Goal: Information Seeking & Learning: Learn about a topic

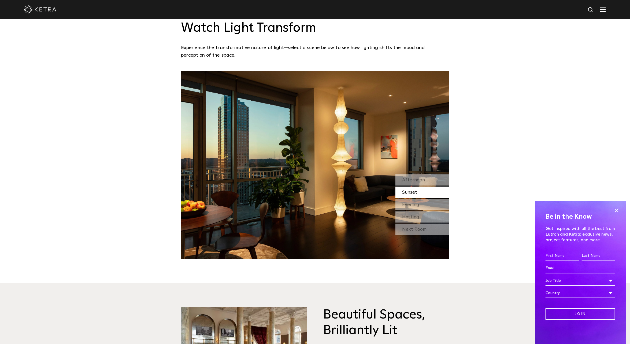
scroll to position [557, 0]
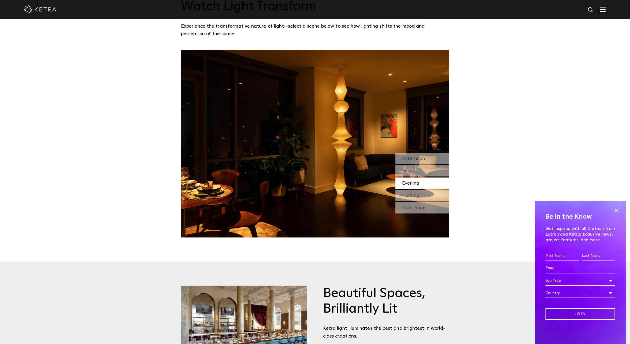
click at [418, 184] on span "Evening" at bounding box center [410, 183] width 17 height 5
click at [416, 193] on span "Hosting" at bounding box center [410, 195] width 17 height 5
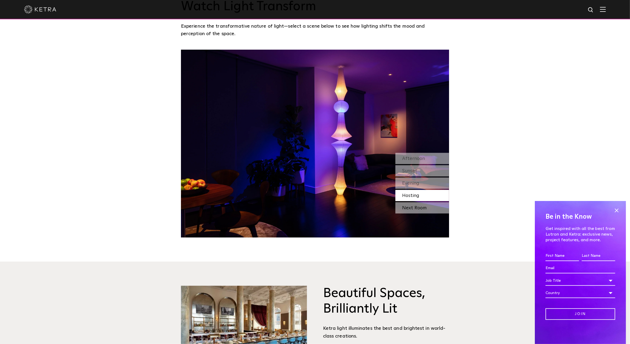
click at [416, 210] on div "Next Room" at bounding box center [422, 207] width 54 height 11
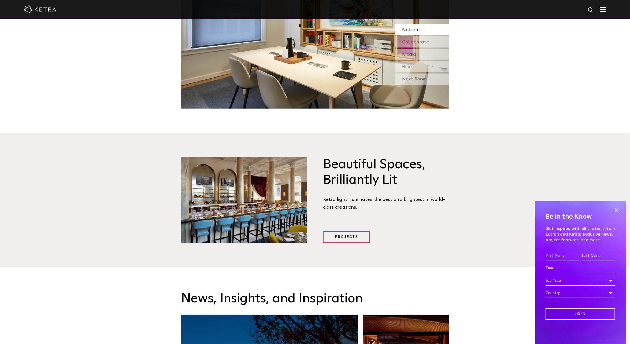
scroll to position [622, 0]
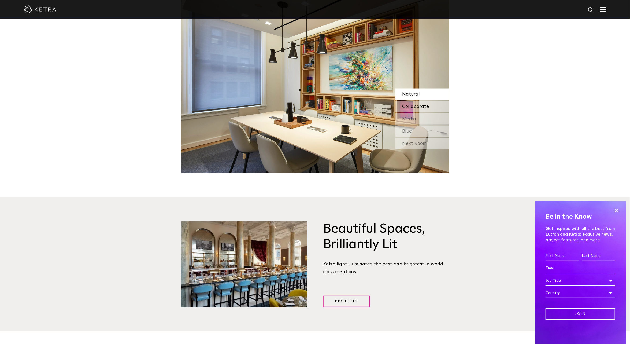
click at [414, 105] on span "Collaborate" at bounding box center [415, 106] width 27 height 5
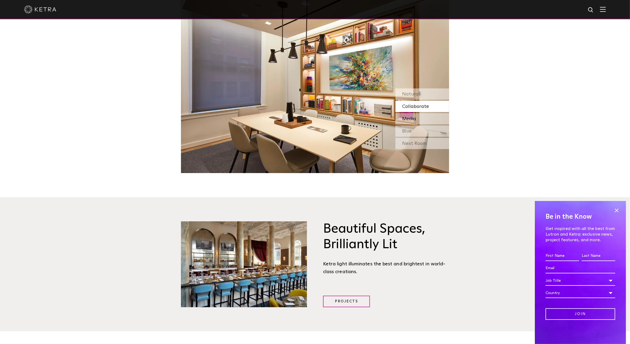
click at [411, 118] on span "Media" at bounding box center [409, 118] width 14 height 5
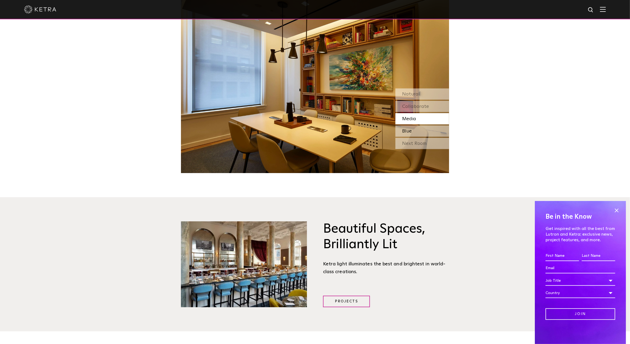
click at [406, 129] on span "Blue" at bounding box center [407, 131] width 10 height 5
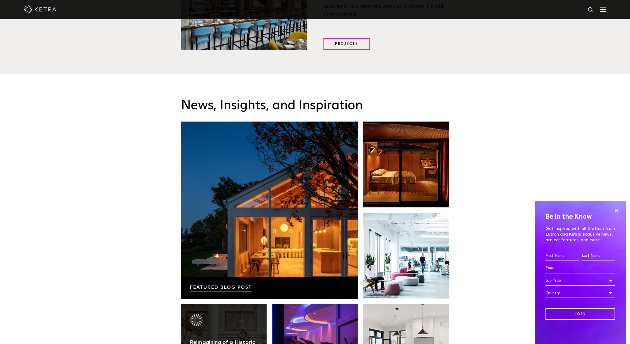
scroll to position [1126, 0]
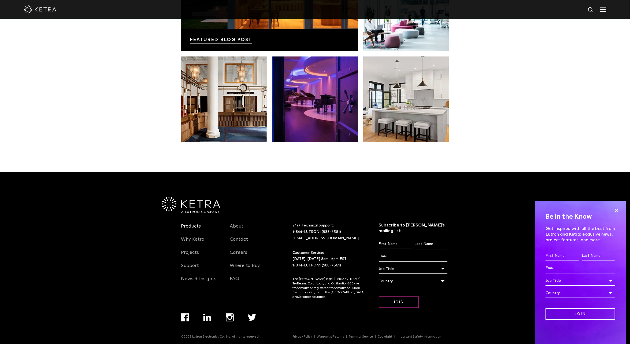
click at [195, 223] on link "Products" at bounding box center [191, 229] width 20 height 12
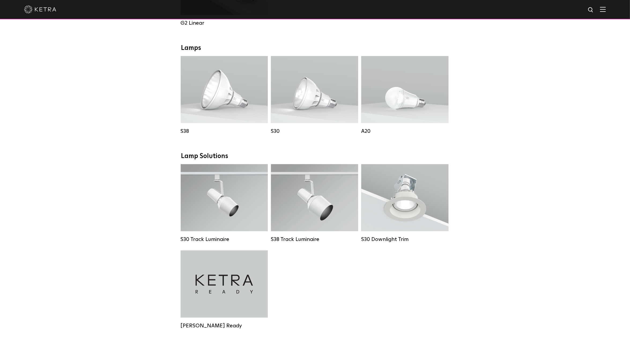
scroll to position [279, 0]
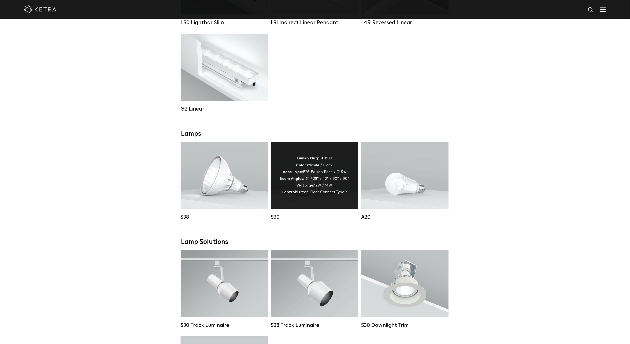
click at [313, 180] on div "Lumen Output: 1100 Colors: White / Black Base Type: E26 Edison Base / GU24 Beam…" at bounding box center [314, 175] width 69 height 40
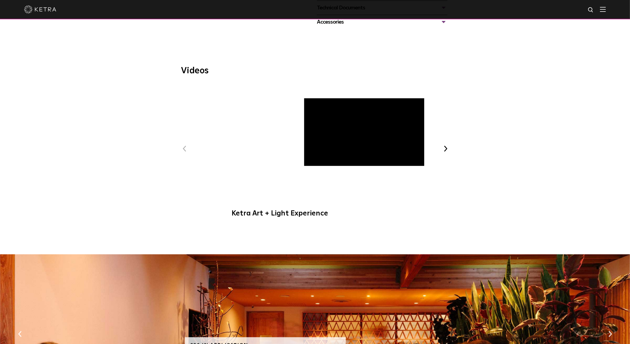
scroll to position [386, 0]
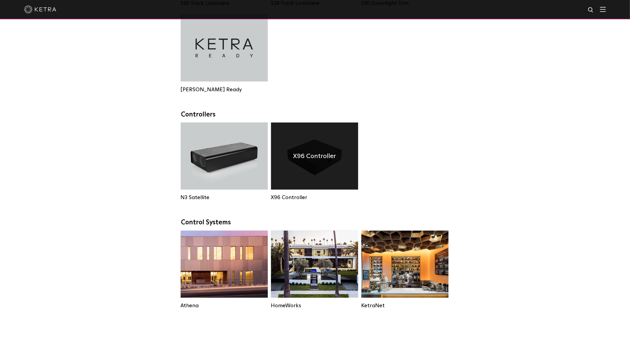
scroll to position [643, 0]
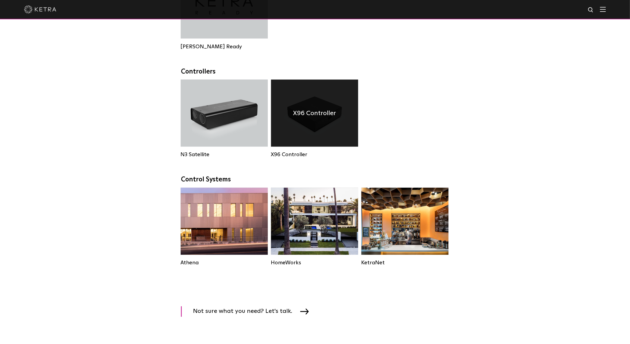
click at [313, 126] on div "X96 Controller" at bounding box center [314, 113] width 87 height 67
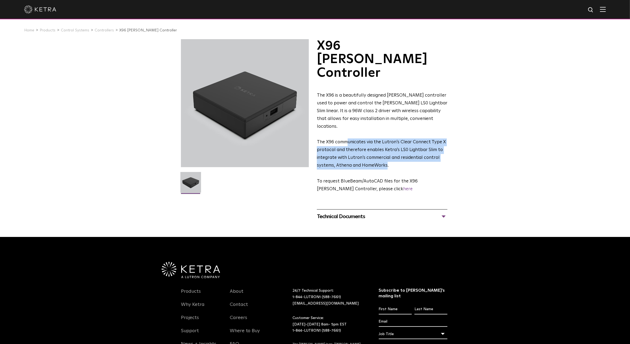
drag, startPoint x: 350, startPoint y: 111, endPoint x: 385, endPoint y: 129, distance: 38.7
click at [385, 140] on span "The X96 communicates via the Lutron’s Clear Connect Type X protocol and therefo…" at bounding box center [381, 154] width 129 height 28
drag, startPoint x: 386, startPoint y: 129, endPoint x: 320, endPoint y: 103, distance: 71.0
click at [320, 103] on div "The X96 is a beautifully designed [PERSON_NAME] controller used to power and co…" at bounding box center [382, 142] width 130 height 101
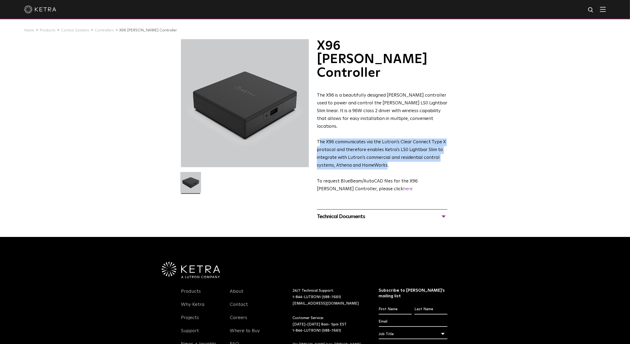
click at [320, 103] on div "The X96 is a beautifully designed [PERSON_NAME] controller used to power and co…" at bounding box center [382, 142] width 130 height 101
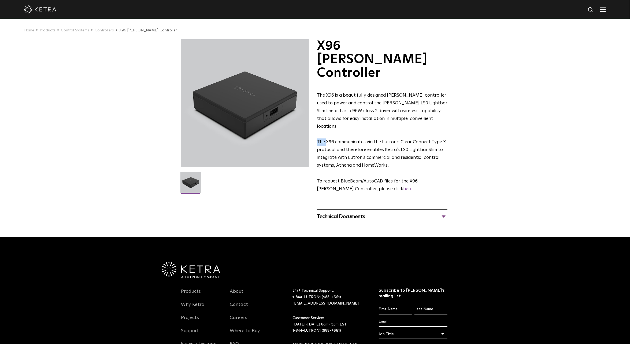
click at [320, 103] on div "The X96 is a beautifully designed [PERSON_NAME] controller used to power and co…" at bounding box center [382, 142] width 130 height 101
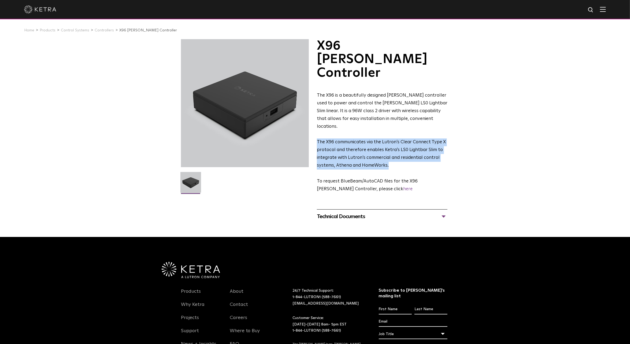
click at [320, 103] on div "The X96 is a beautifully designed Ketra controller used to power and control th…" at bounding box center [382, 142] width 130 height 101
drag, startPoint x: 320, startPoint y: 103, endPoint x: 386, endPoint y: 124, distance: 69.2
click at [382, 122] on div "The X96 is a beautifully designed Ketra controller used to power and control th…" at bounding box center [382, 142] width 130 height 101
click at [389, 140] on span "The X96 communicates via the Lutron’s Clear Connect Type X protocol and therefo…" at bounding box center [381, 154] width 129 height 28
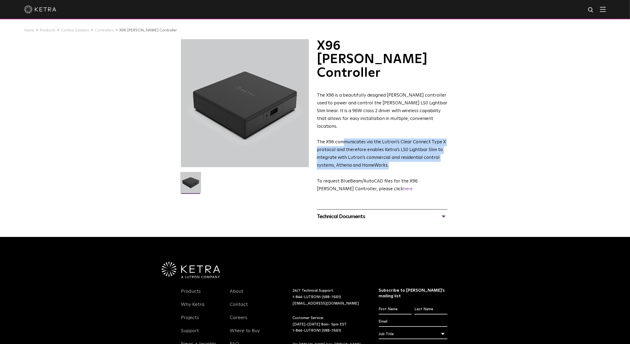
drag, startPoint x: 393, startPoint y: 131, endPoint x: 343, endPoint y: 100, distance: 58.6
click at [343, 100] on div "The X96 is a beautifully designed Ketra controller used to power and control th…" at bounding box center [382, 142] width 130 height 101
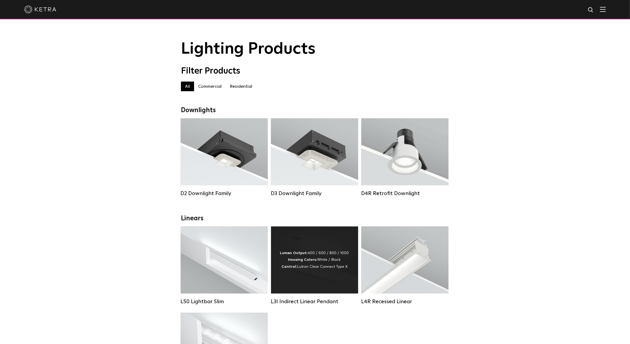
scroll to position [107, 0]
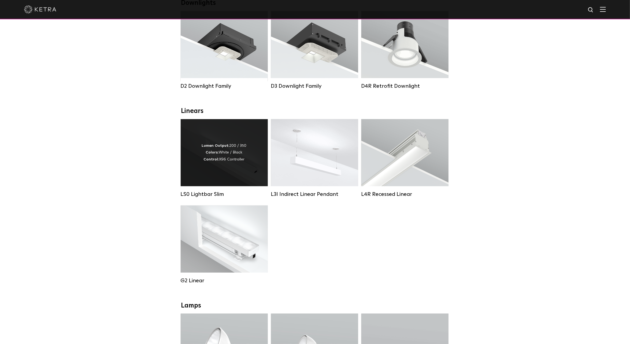
click at [221, 163] on div "Lumen Output: 200 / 350 Colors: White / Black Control: X96 Controller" at bounding box center [224, 152] width 45 height 20
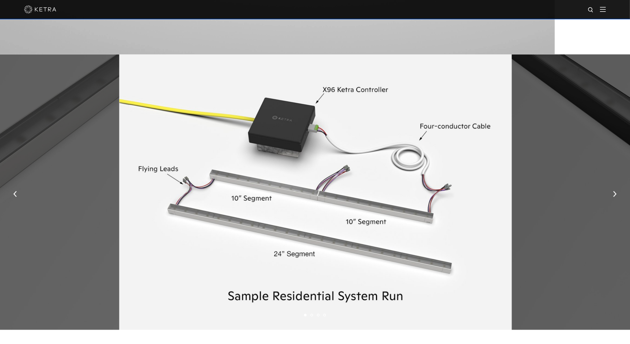
scroll to position [943, 0]
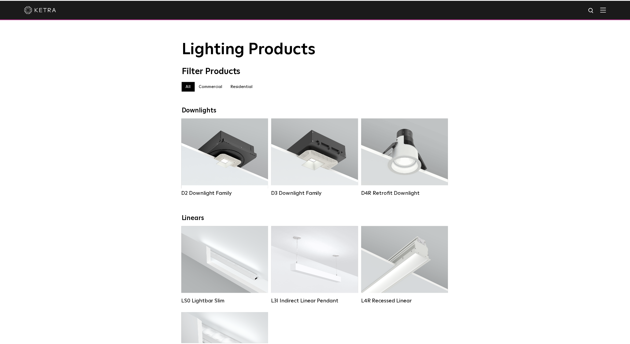
scroll to position [107, 0]
